Goal: Information Seeking & Learning: Learn about a topic

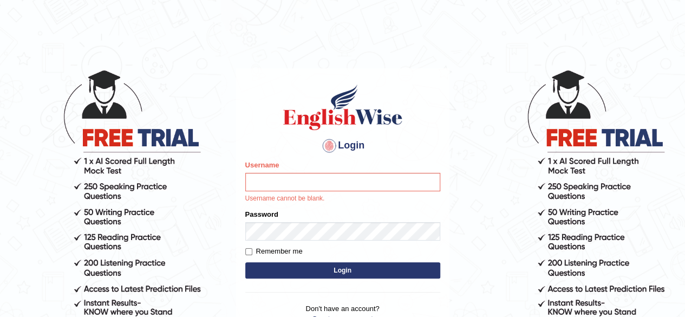
click at [237, 179] on div "Login Please fix the following errors: Username Username cannot be blank. Passw…" at bounding box center [342, 209] width 213 height 283
click at [270, 180] on input "Username" at bounding box center [342, 182] width 195 height 18
type input "jessa"
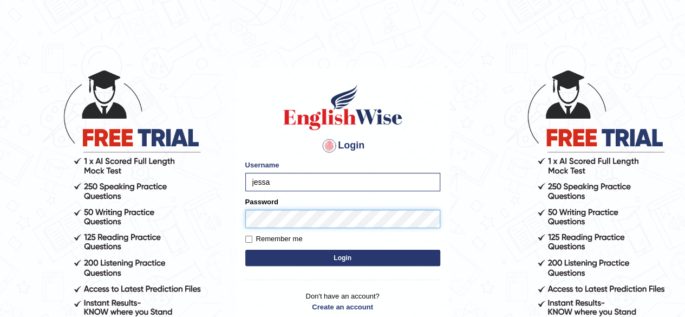
click at [245, 250] on button "Login" at bounding box center [342, 258] width 195 height 16
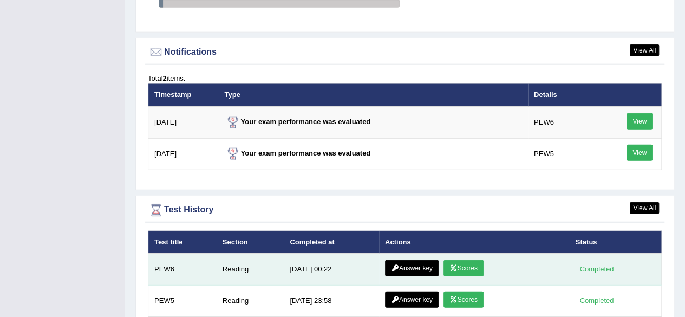
scroll to position [1445, 0]
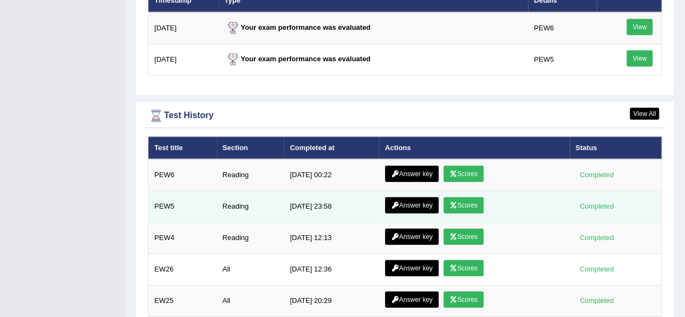
click at [414, 199] on link "Answer key" at bounding box center [412, 205] width 54 height 16
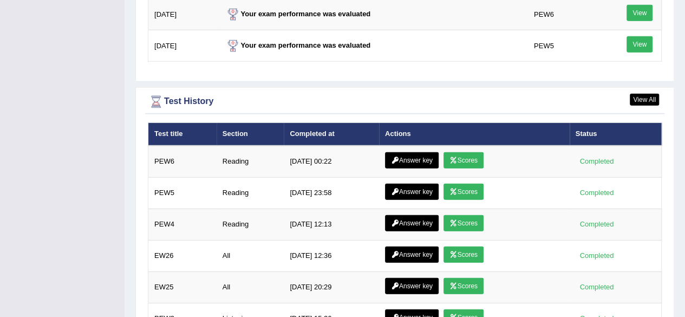
scroll to position [1389, 0]
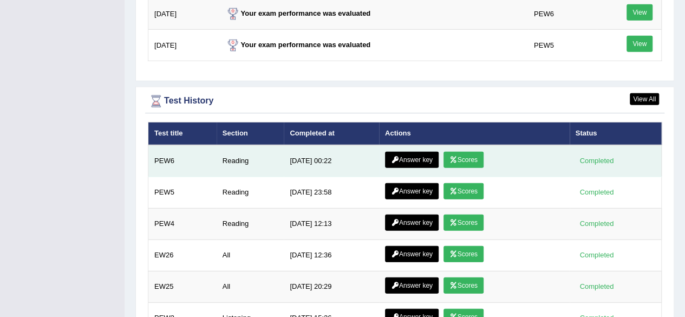
click at [410, 152] on link "Answer key" at bounding box center [412, 160] width 54 height 16
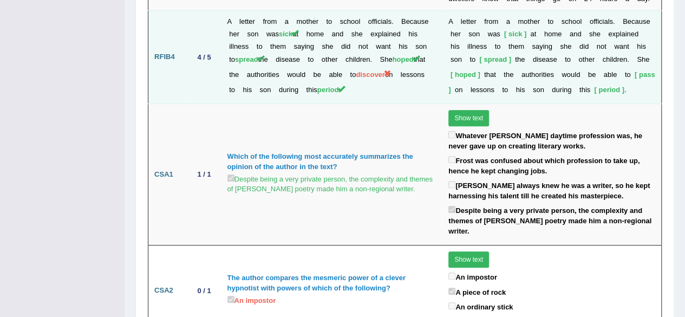
scroll to position [2257, 0]
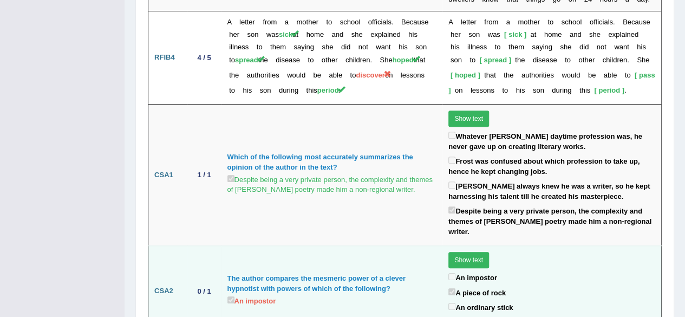
click at [365, 246] on td "The author compares the mesmeric power of a clever hypnotist with powers of whi…" at bounding box center [331, 291] width 221 height 91
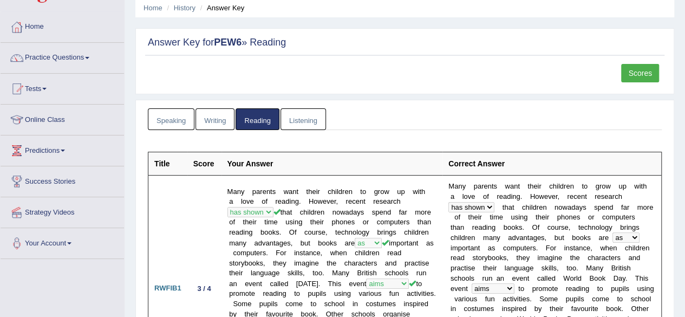
scroll to position [0, 0]
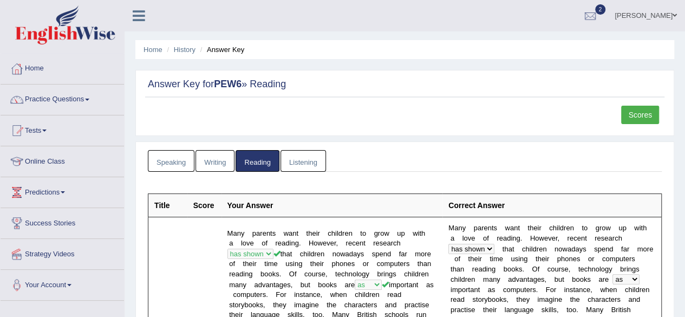
click at [643, 116] on link "Scores" at bounding box center [640, 115] width 38 height 18
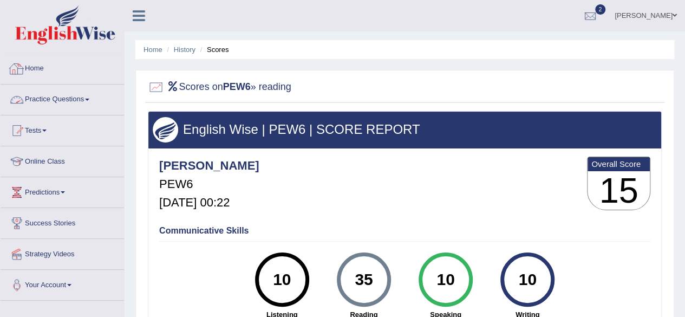
click at [62, 103] on link "Practice Questions" at bounding box center [62, 97] width 123 height 27
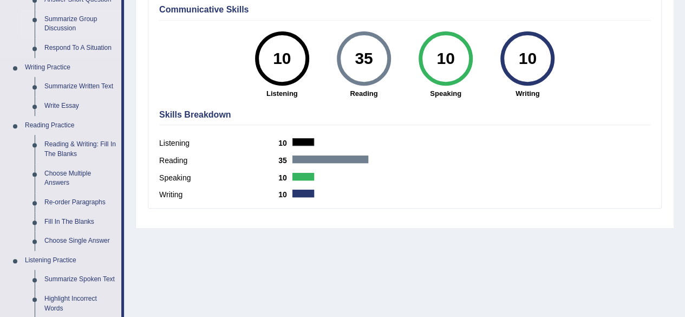
scroll to position [221, 0]
click at [60, 100] on link "Write Essay" at bounding box center [81, 105] width 82 height 19
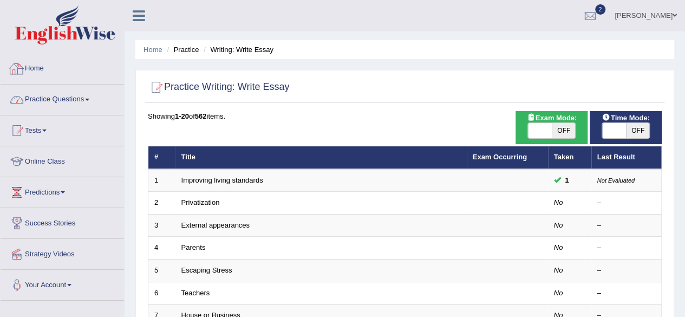
click at [53, 98] on link "Practice Questions" at bounding box center [62, 97] width 123 height 27
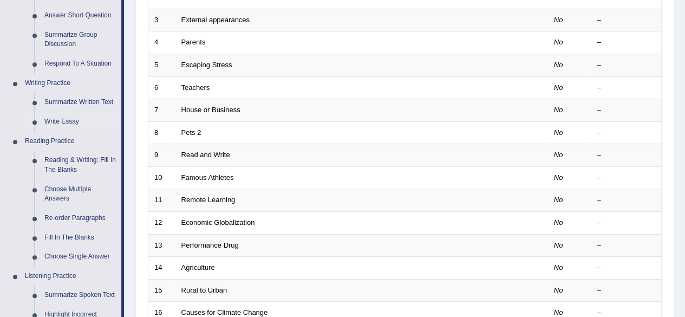
scroll to position [205, 0]
click at [53, 98] on link "Summarize Written Text" at bounding box center [81, 102] width 82 height 19
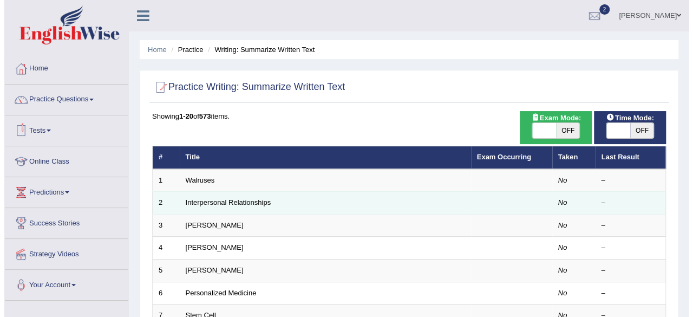
scroll to position [116, 0]
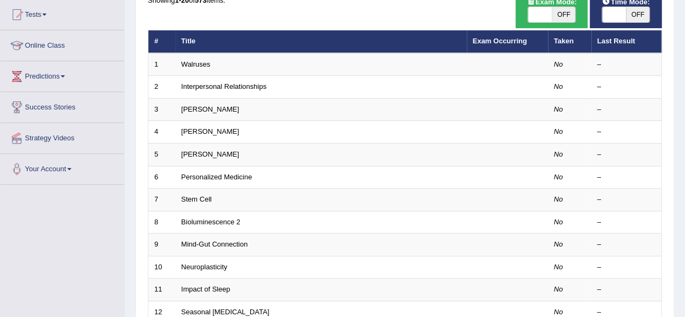
click at [552, 1] on span "Exam Mode:" at bounding box center [552, 1] width 58 height 11
click at [560, 11] on span "OFF" at bounding box center [564, 14] width 24 height 15
checkbox input "true"
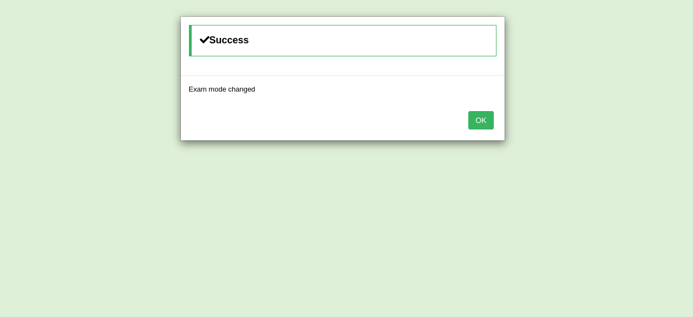
click at [485, 120] on button "OK" at bounding box center [480, 120] width 25 height 18
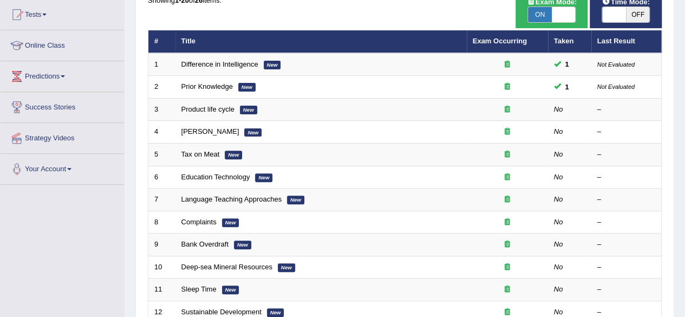
click at [636, 9] on span "OFF" at bounding box center [638, 14] width 24 height 15
checkbox input "true"
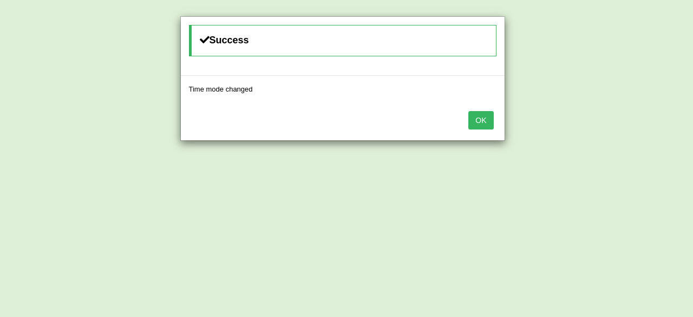
click at [478, 114] on button "OK" at bounding box center [480, 120] width 25 height 18
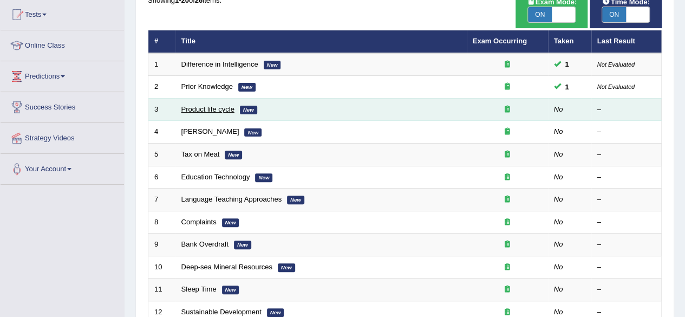
click at [201, 107] on link "Product life cycle" at bounding box center [207, 109] width 53 height 8
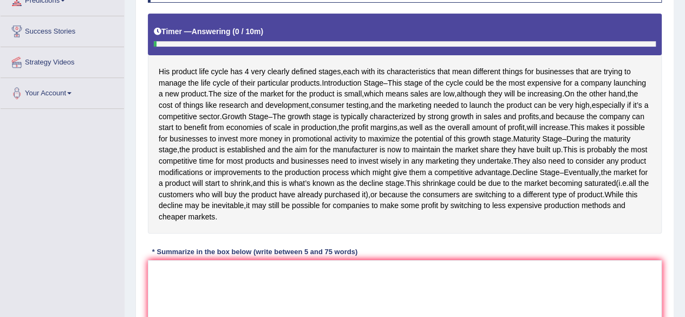
scroll to position [191, 0]
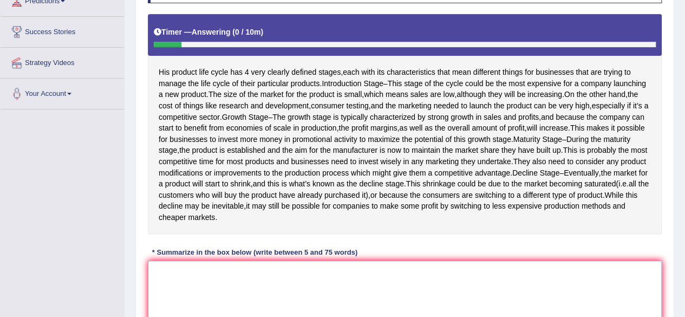
click at [238, 284] on textarea at bounding box center [405, 312] width 514 height 105
drag, startPoint x: 235, startPoint y: 94, endPoint x: 296, endPoint y: 112, distance: 63.4
click at [296, 112] on div "His product life cycle has 4 very clearly defined stages , each with its charac…" at bounding box center [405, 124] width 514 height 220
click at [238, 288] on textarea "Introduction stage" at bounding box center [405, 312] width 514 height 105
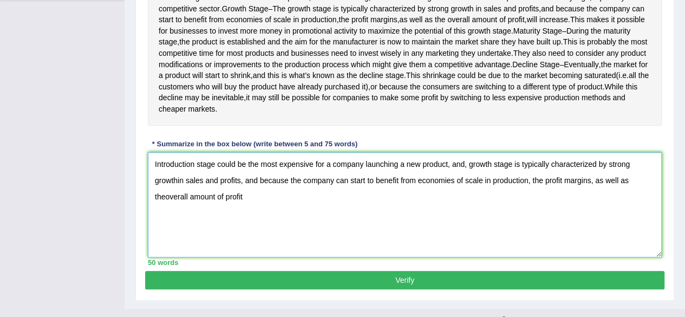
scroll to position [300, 0]
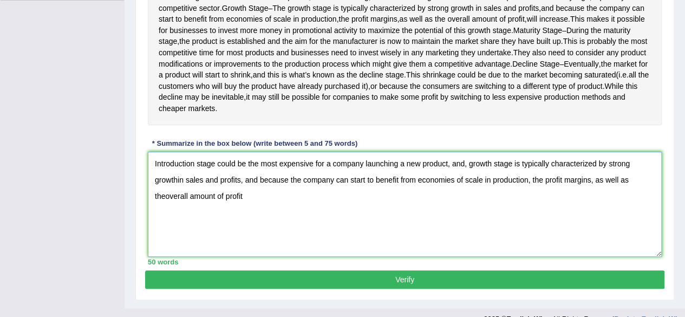
click at [166, 208] on textarea "Introduction stage could be the most expensive for a company launching a new pr…" at bounding box center [405, 204] width 514 height 105
click at [301, 211] on textarea "Introduction stage could be the most expensive for a company launching a new pr…" at bounding box center [405, 204] width 514 height 105
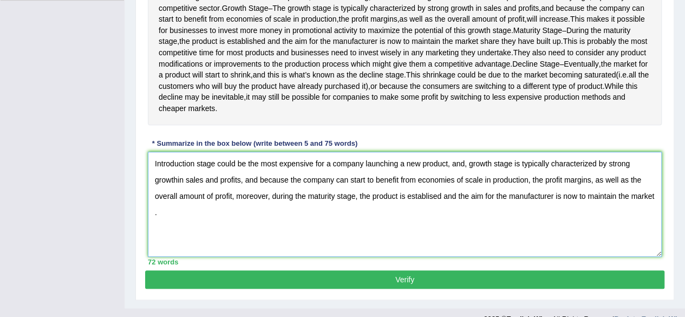
type textarea "Introduction stage could be the most expensive for a company launching a new pr…"
click at [318, 289] on button "Verify" at bounding box center [404, 279] width 519 height 18
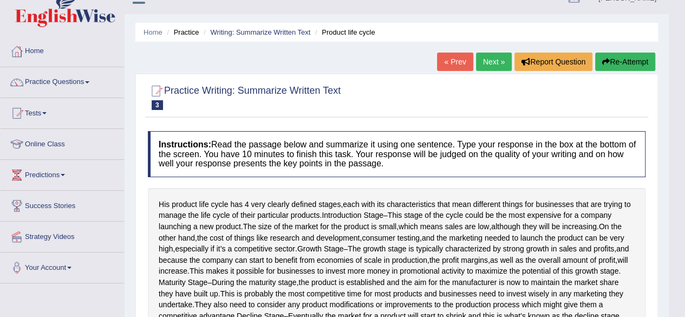
scroll to position [0, 0]
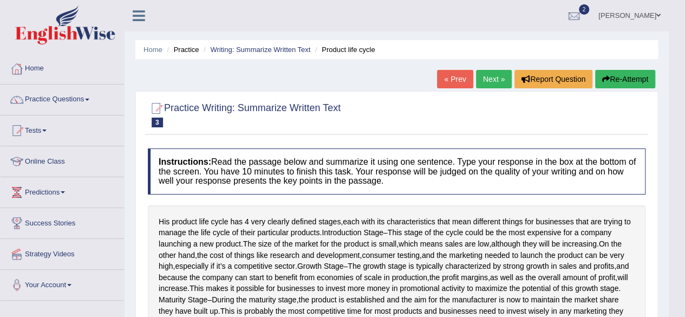
click at [484, 80] on link "Next »" at bounding box center [494, 79] width 36 height 18
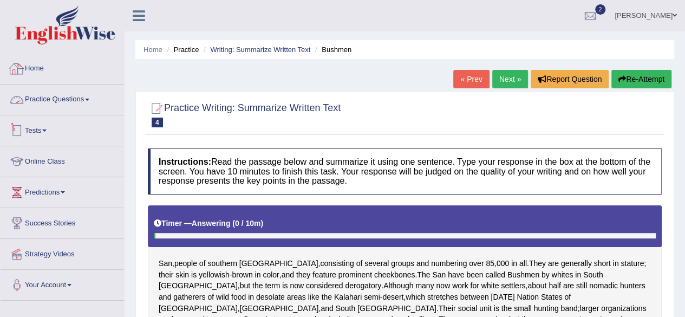
click at [45, 99] on link "Practice Questions" at bounding box center [62, 97] width 123 height 27
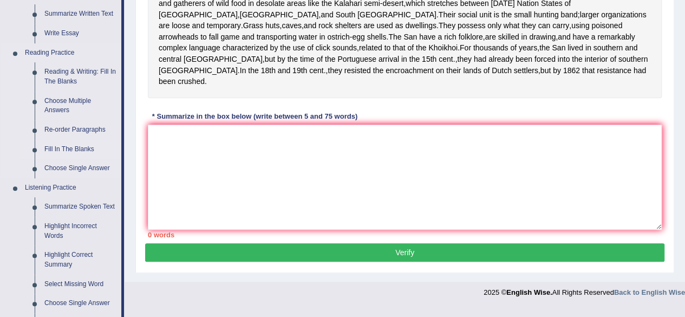
scroll to position [272, 0]
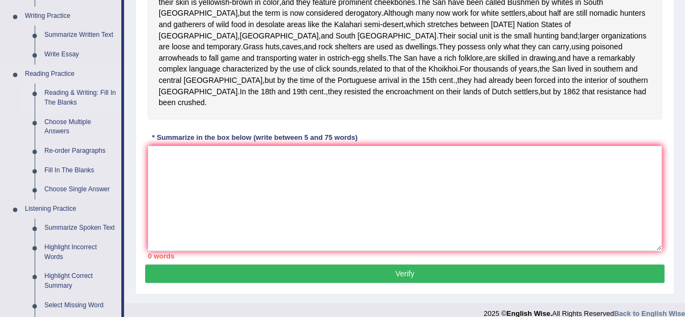
click at [80, 90] on link "Reading & Writing: Fill In The Blanks" at bounding box center [81, 97] width 82 height 29
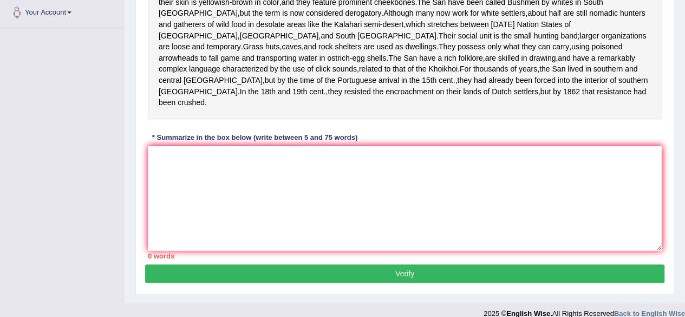
scroll to position [283, 0]
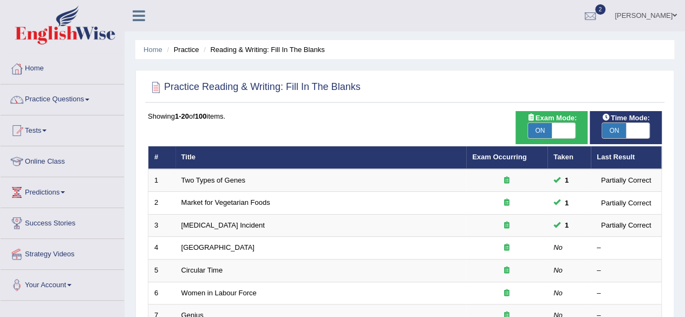
scroll to position [204, 0]
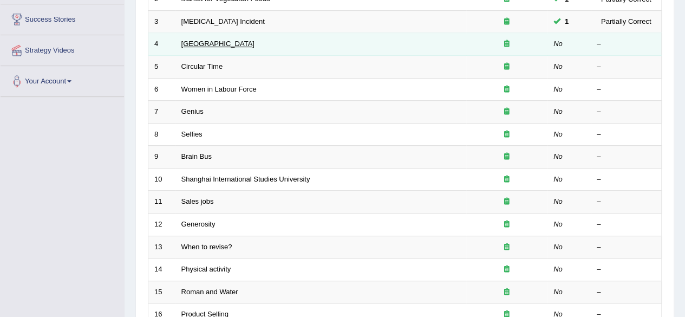
click at [194, 41] on link "[GEOGRAPHIC_DATA]" at bounding box center [217, 44] width 73 height 8
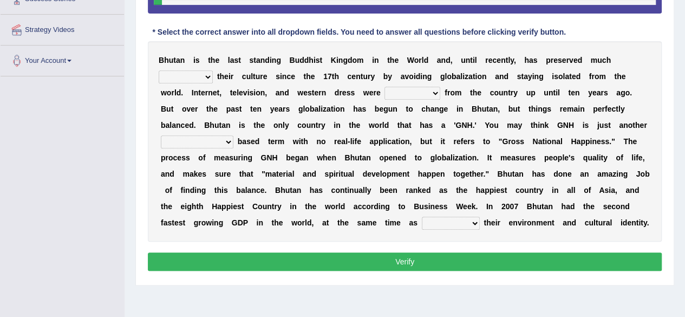
scroll to position [223, 0]
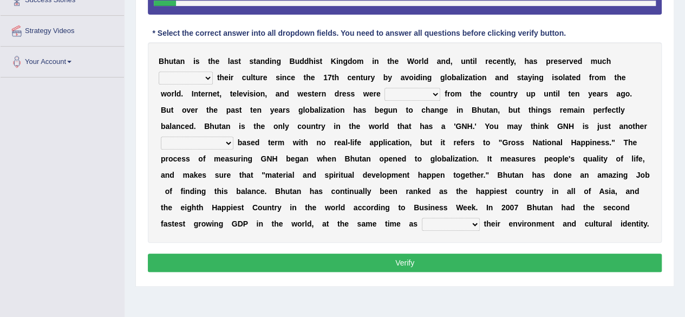
click at [207, 79] on select "of about to for" at bounding box center [186, 77] width 54 height 13
select select "of"
click at [159, 71] on select "of about to for" at bounding box center [186, 77] width 54 height 13
click at [198, 77] on select "of about to for" at bounding box center [186, 77] width 54 height 13
click at [291, 95] on b at bounding box center [291, 93] width 4 height 9
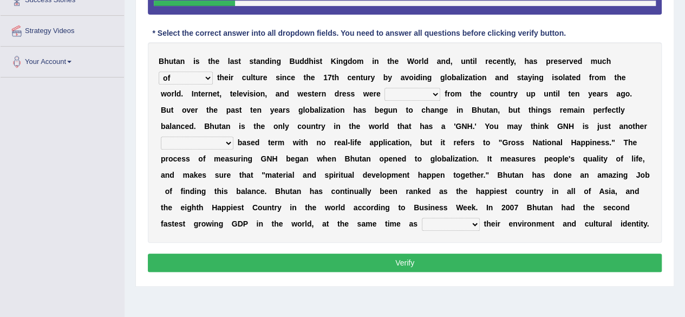
click at [415, 93] on select "summoned observed displayed banned" at bounding box center [412, 94] width 56 height 13
select select "banned"
click at [384, 88] on select "summoned observed displayed banned" at bounding box center [412, 94] width 56 height 13
click at [221, 140] on select "statistically barely overwhelmingly roughly" at bounding box center [197, 142] width 73 height 13
select select "barely"
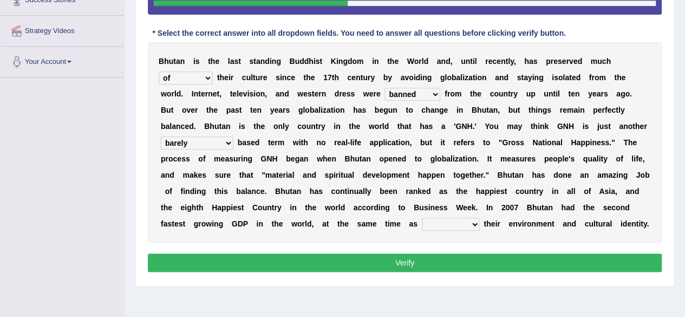
click at [161, 136] on select "statistically barely overwhelmingly roughly" at bounding box center [197, 142] width 73 height 13
click at [464, 218] on select "demeaning intruding maintaining mourning" at bounding box center [451, 224] width 58 height 13
select select "maintaining"
click at [422, 218] on select "demeaning intruding maintaining mourning" at bounding box center [451, 224] width 58 height 13
click at [427, 263] on button "Verify" at bounding box center [405, 262] width 514 height 18
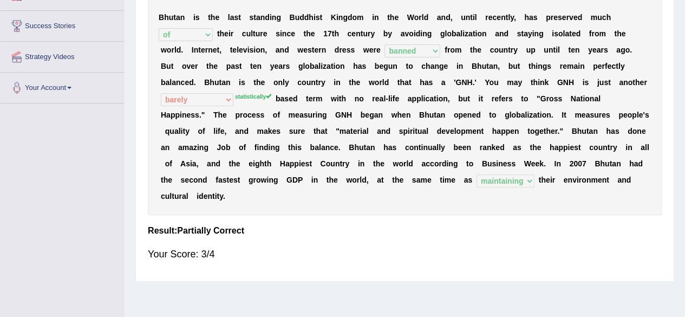
scroll to position [197, 0]
click at [427, 263] on div "Your Score: 3/4" at bounding box center [405, 254] width 514 height 26
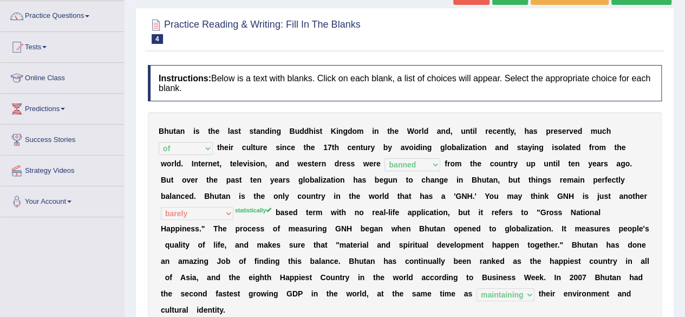
scroll to position [32, 0]
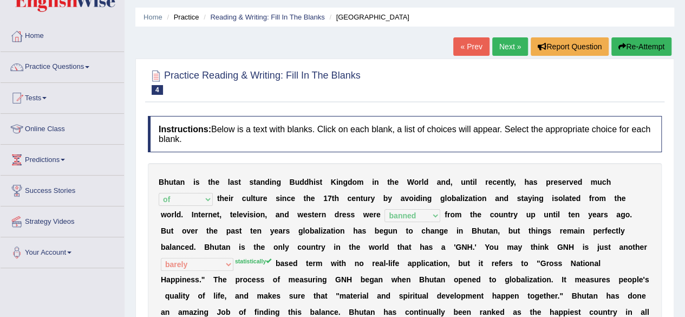
click at [504, 38] on link "Next »" at bounding box center [510, 46] width 36 height 18
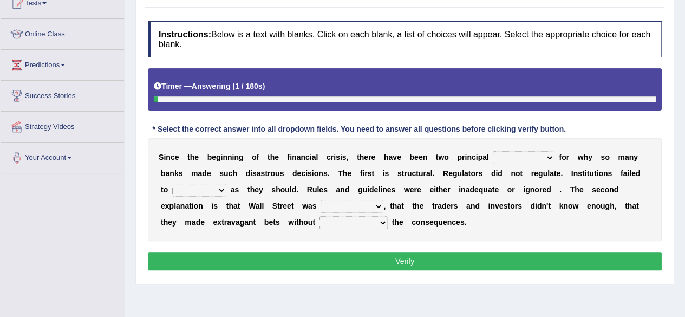
scroll to position [127, 0]
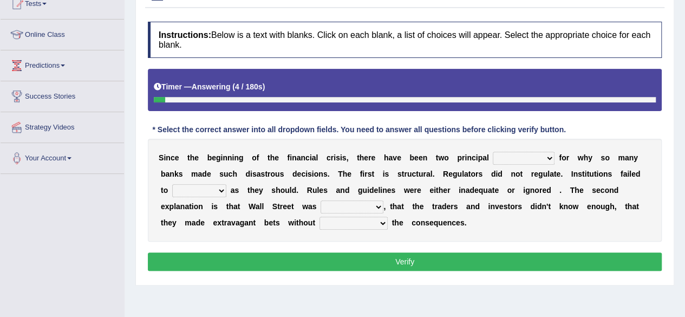
click at [496, 161] on select "explanations debates excuses examples" at bounding box center [524, 158] width 62 height 13
select select "explanations"
click at [493, 152] on select "explanations debates excuses examples" at bounding box center [524, 158] width 62 height 13
click at [215, 191] on select "function use stabilize maintain" at bounding box center [199, 190] width 54 height 13
select select "function"
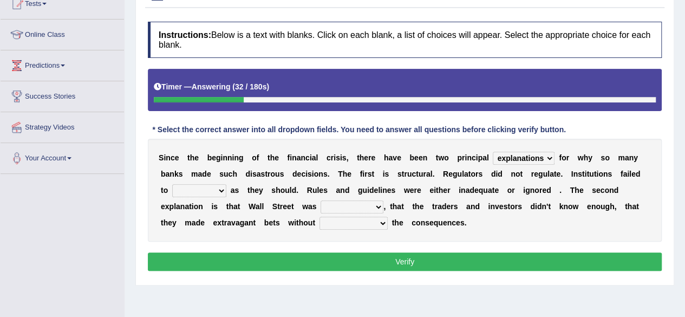
click at [172, 184] on select "function use stabilize maintain" at bounding box center [199, 190] width 54 height 13
click at [330, 207] on select "rough rampant incompetent irresponsible" at bounding box center [352, 206] width 63 height 13
select select "incompetent"
click at [321, 200] on select "rough rampant incompetent irresponsible" at bounding box center [352, 206] width 63 height 13
click at [357, 224] on select "counting understanding correcting valuing" at bounding box center [353, 223] width 68 height 13
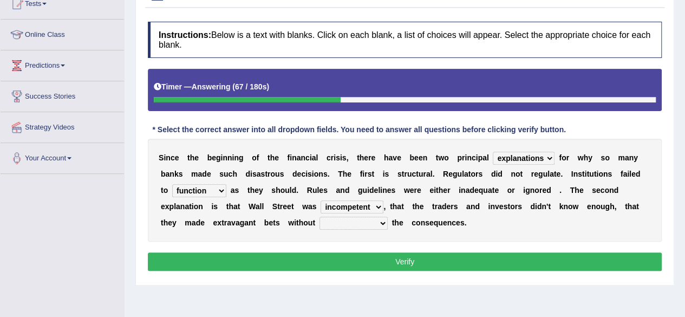
select select "understanding"
click at [319, 217] on select "counting understanding correcting valuing" at bounding box center [353, 223] width 68 height 13
click at [419, 260] on button "Verify" at bounding box center [405, 261] width 514 height 18
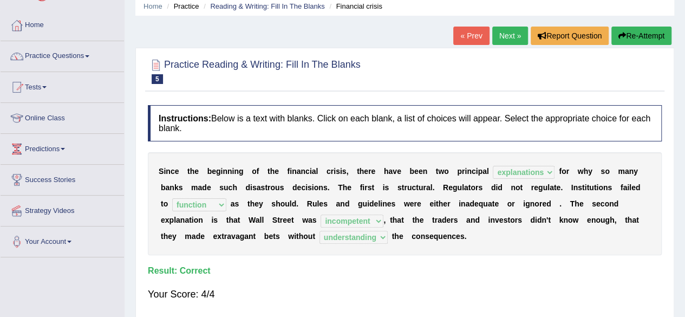
scroll to position [43, 0]
click at [515, 32] on link "Next »" at bounding box center [510, 36] width 36 height 18
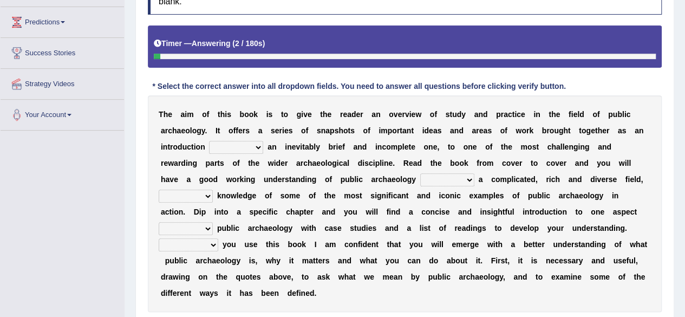
scroll to position [175, 0]
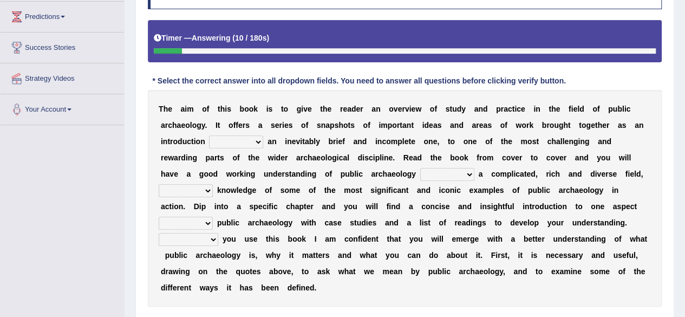
click at [237, 142] on select "because albeit unless despite" at bounding box center [236, 141] width 54 height 13
